Goal: Information Seeking & Learning: Learn about a topic

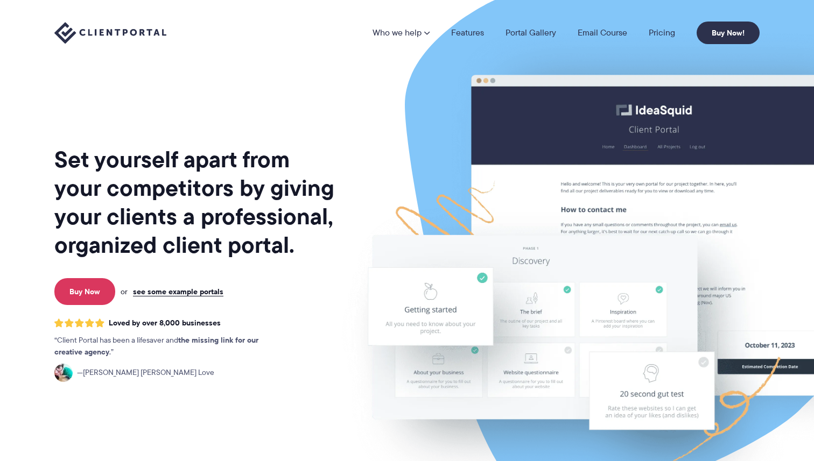
click at [409, 29] on link "Who we help" at bounding box center [401, 33] width 57 height 9
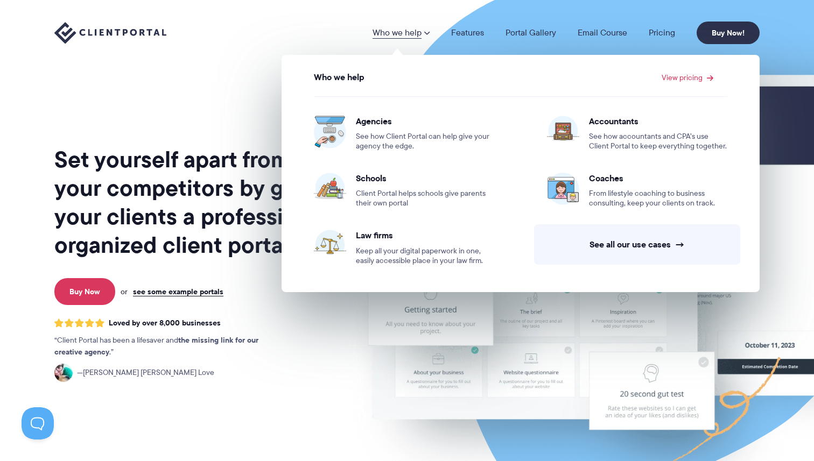
click at [420, 30] on link "Who we help" at bounding box center [401, 33] width 57 height 9
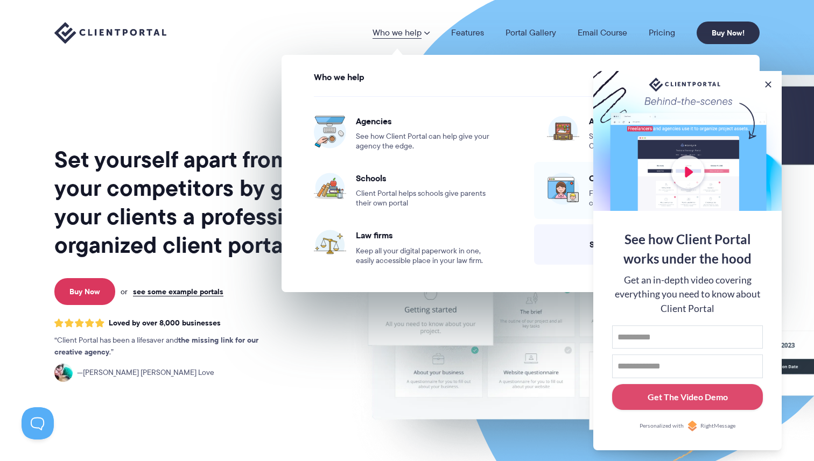
click at [565, 182] on img at bounding box center [563, 189] width 32 height 32
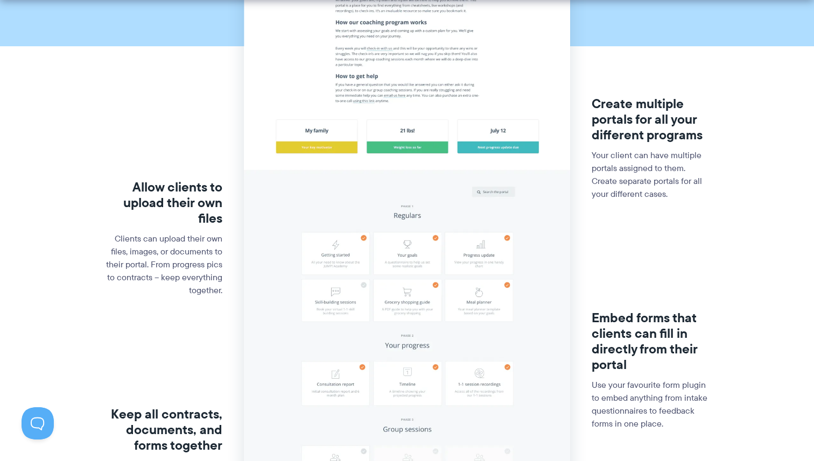
click at [191, 358] on div "Allow clients to upload their own files Clients can upload their own files, ima…" at bounding box center [164, 245] width 118 height 227
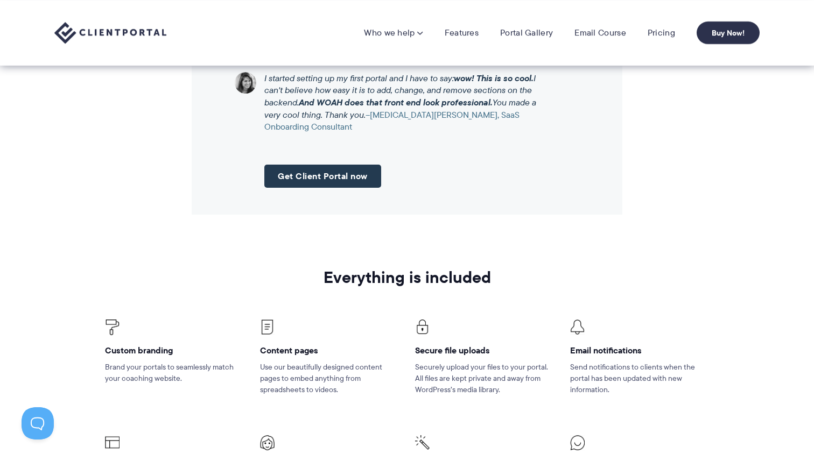
scroll to position [1282, 0]
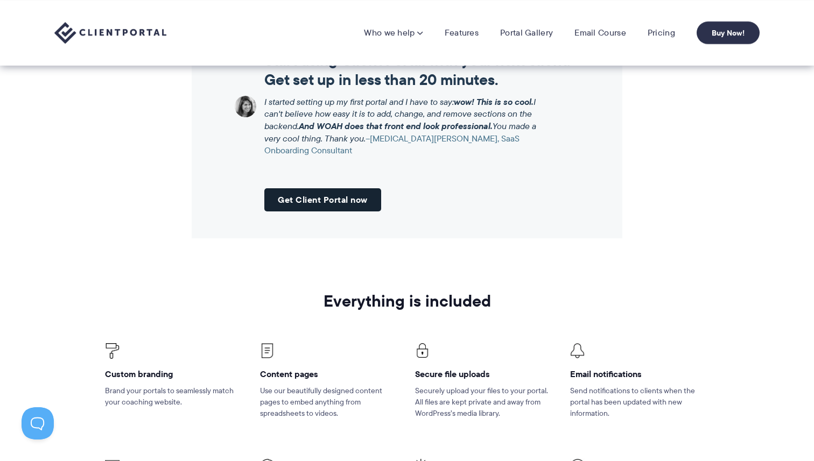
click at [357, 194] on link "Get Client Portal now" at bounding box center [322, 199] width 117 height 23
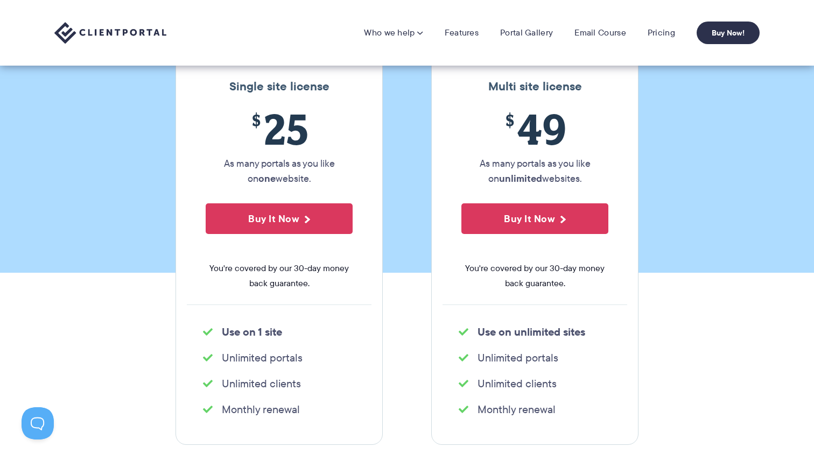
scroll to position [117, 0]
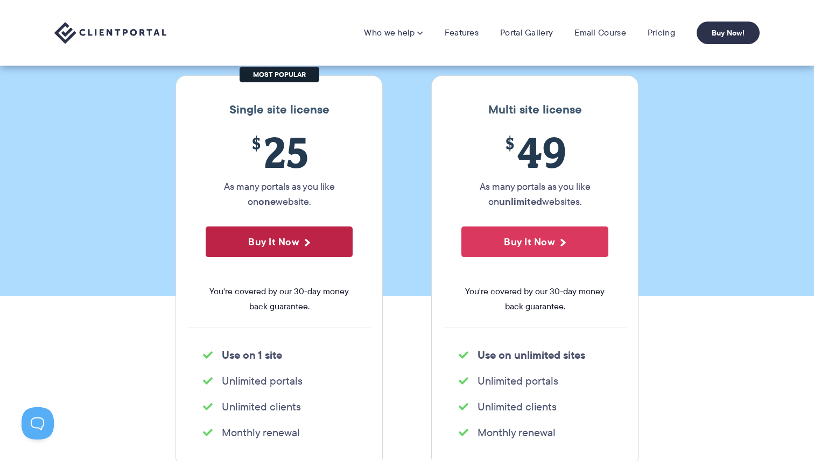
click at [289, 232] on button "Buy It Now" at bounding box center [279, 242] width 147 height 31
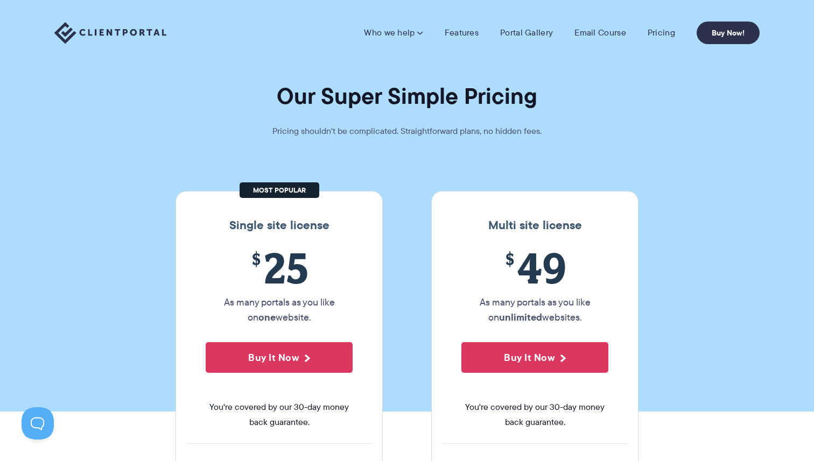
scroll to position [0, 0]
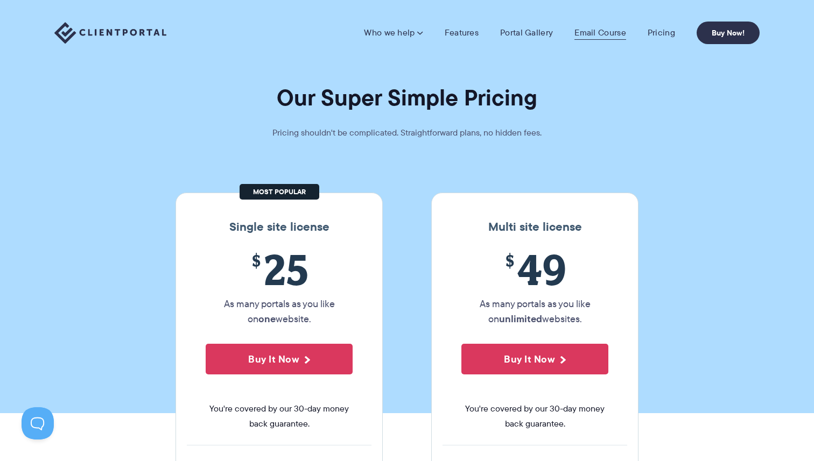
click at [603, 37] on link "Email Course" at bounding box center [601, 32] width 52 height 11
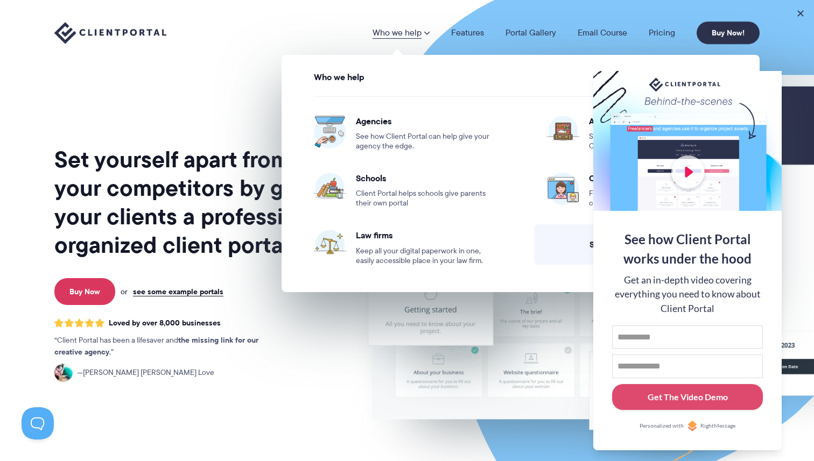
click at [229, 40] on div "Who we help Who we help View pricing Agencies See how Client Portal can help gi…" at bounding box center [406, 33] width 705 height 23
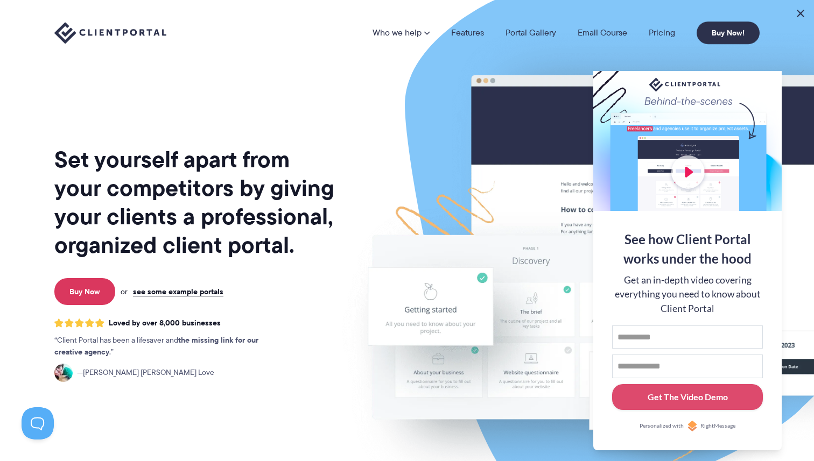
click at [799, 12] on button at bounding box center [800, 13] width 13 height 13
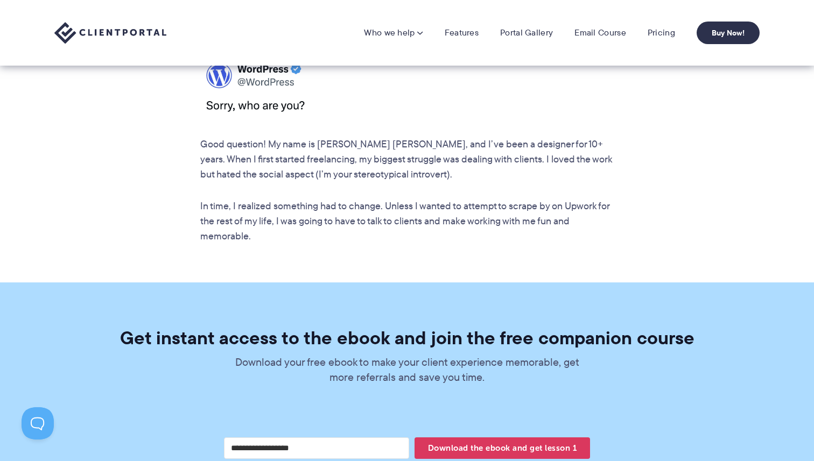
scroll to position [1872, 0]
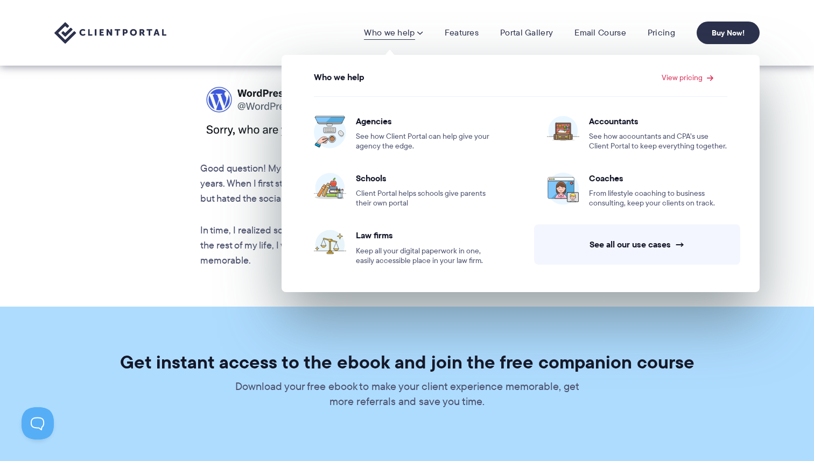
click at [417, 34] on span at bounding box center [420, 32] width 6 height 11
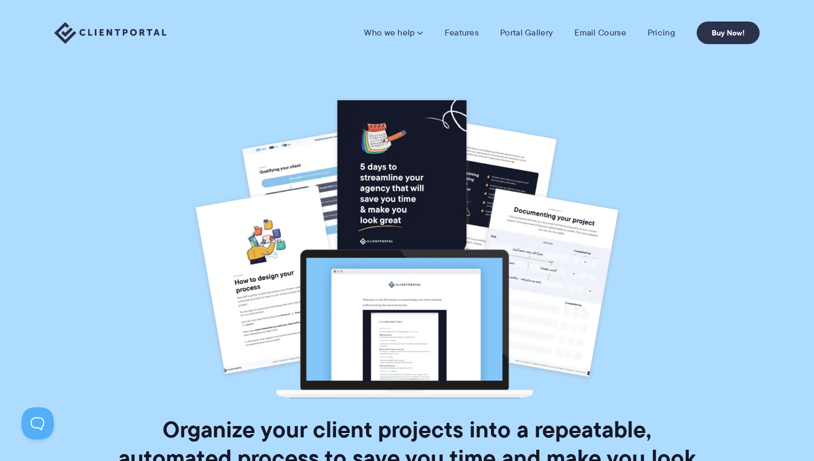
click at [109, 33] on img at bounding box center [110, 33] width 112 height 22
